Goal: Information Seeking & Learning: Learn about a topic

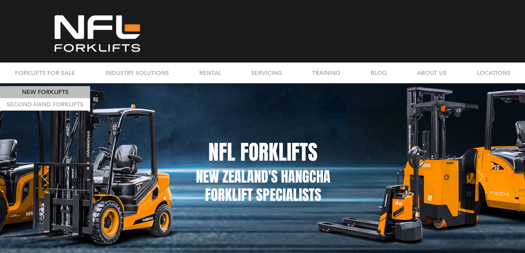
click at [59, 91] on p "NEW FORKLIFTS" at bounding box center [45, 92] width 52 height 12
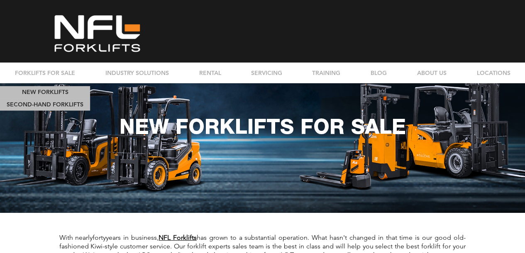
click at [50, 102] on p "SECOND-HAND FORKLIFTS" at bounding box center [45, 105] width 83 height 12
